Goal: Information Seeking & Learning: Find specific fact

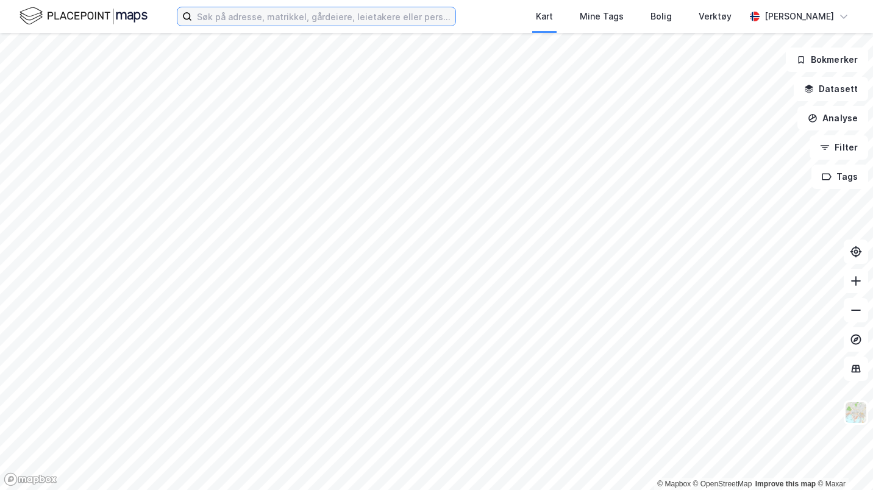
click at [416, 21] on input at bounding box center [323, 16] width 263 height 18
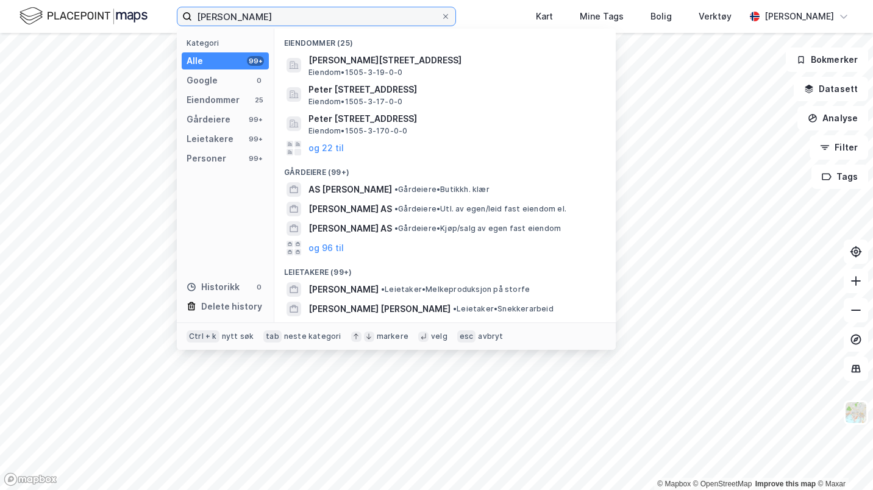
scroll to position [135, 0]
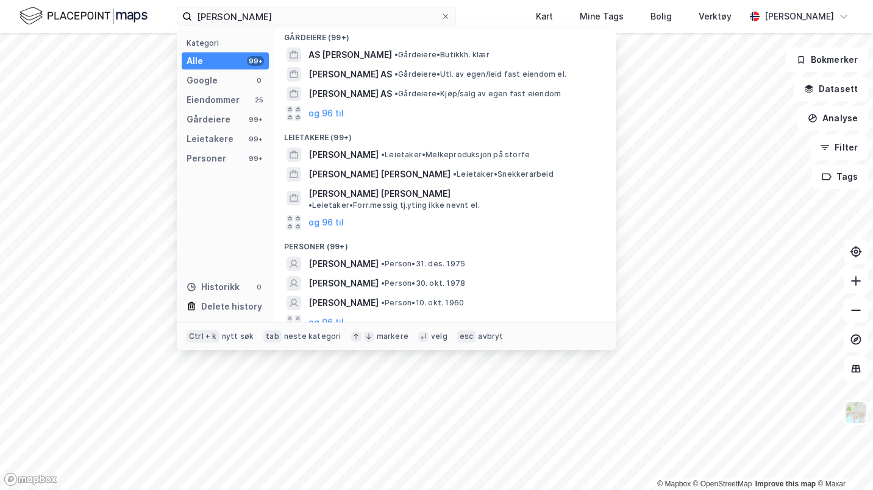
click at [335, 315] on button "og 96 til" at bounding box center [326, 322] width 35 height 15
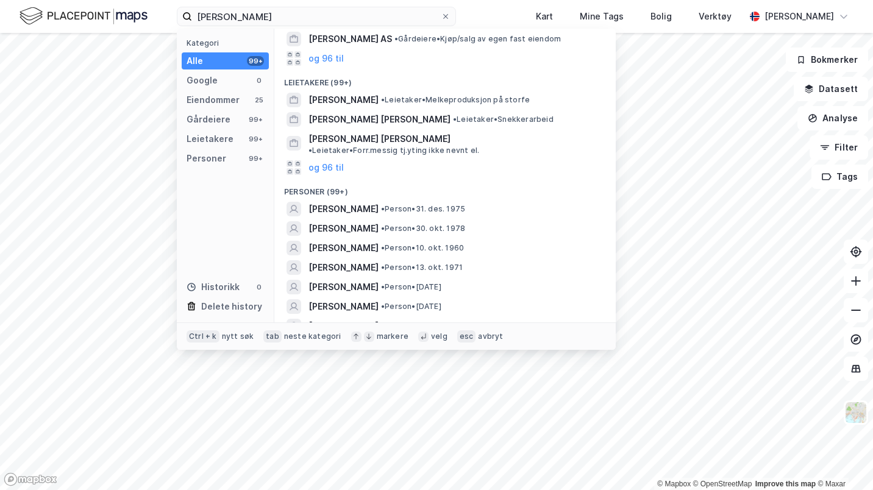
scroll to position [181, 0]
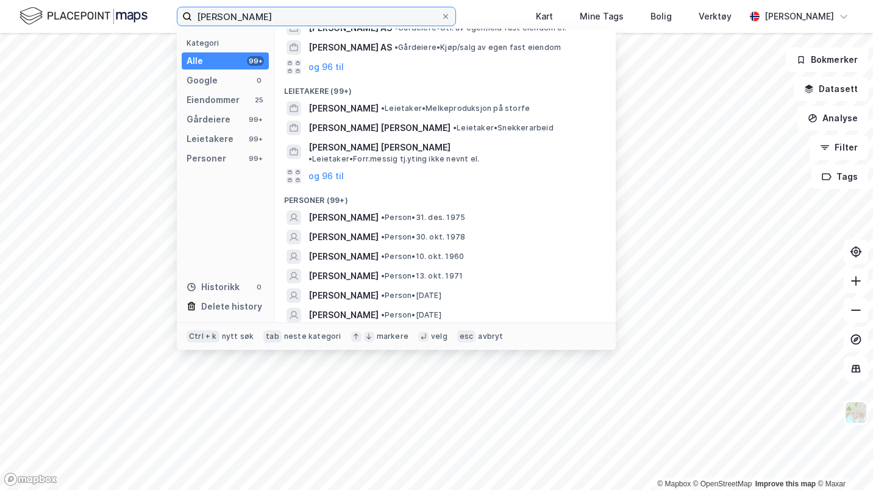
click at [385, 12] on input "[PERSON_NAME]" at bounding box center [316, 16] width 249 height 18
click at [223, 18] on input "[PERSON_NAME]" at bounding box center [316, 16] width 249 height 18
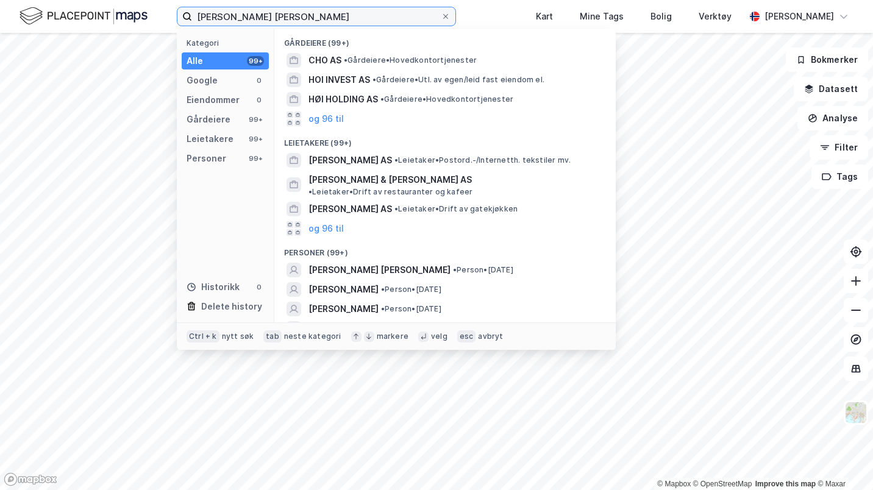
type input "[PERSON_NAME] [PERSON_NAME]"
click at [393, 263] on div "[PERSON_NAME] [PERSON_NAME] • Person • [DATE]" at bounding box center [456, 270] width 295 height 15
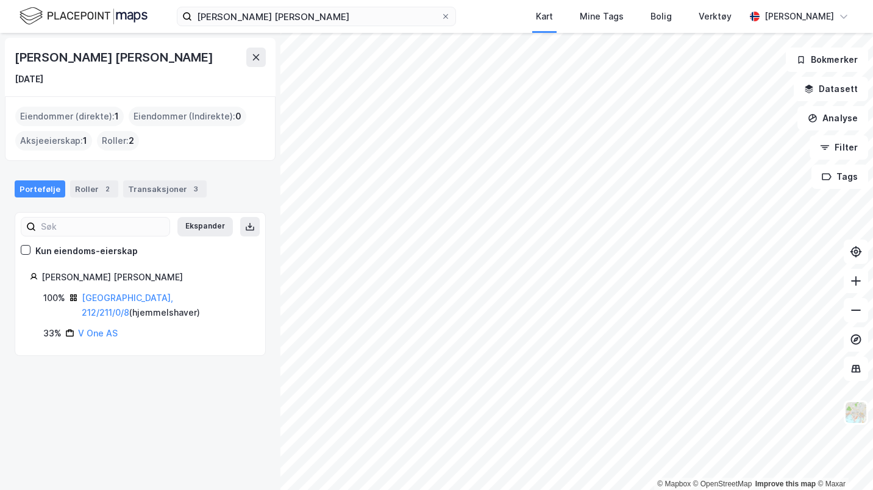
click at [135, 295] on link "[GEOGRAPHIC_DATA], 212/211/0/8" at bounding box center [127, 305] width 91 height 25
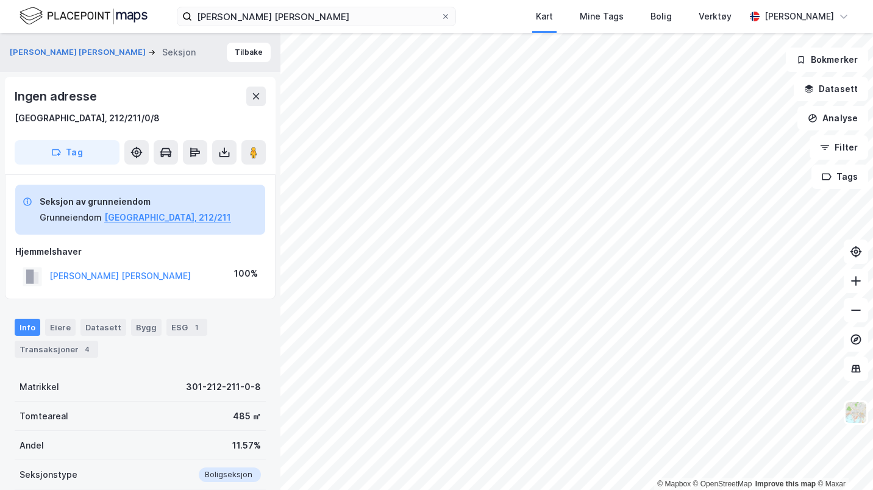
click at [43, 345] on div "Transaksjoner 4" at bounding box center [57, 349] width 84 height 17
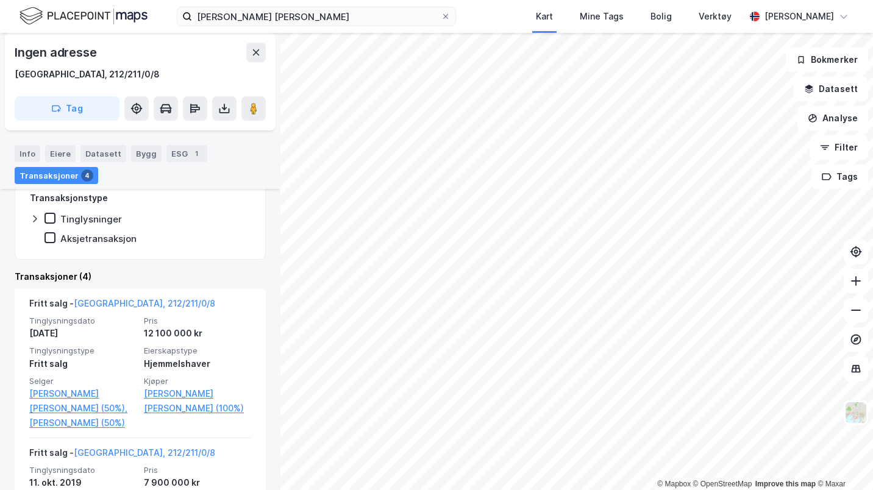
scroll to position [323, 0]
